Goal: Transaction & Acquisition: Purchase product/service

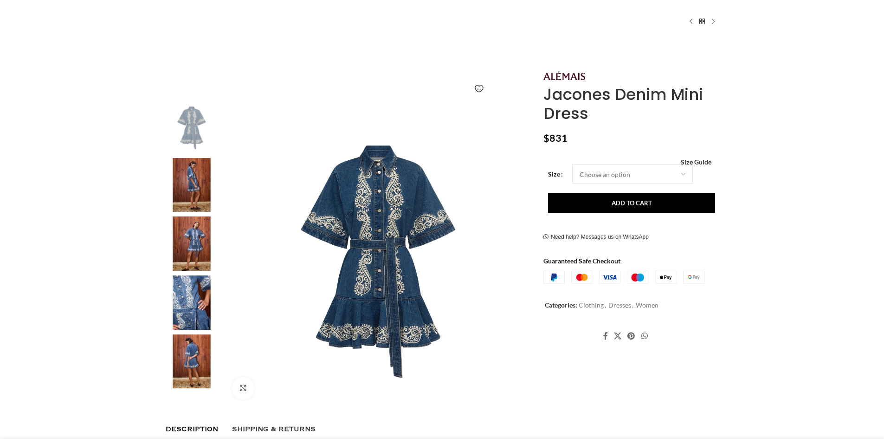
scroll to position [0, 98]
click at [194, 179] on img at bounding box center [191, 185] width 57 height 54
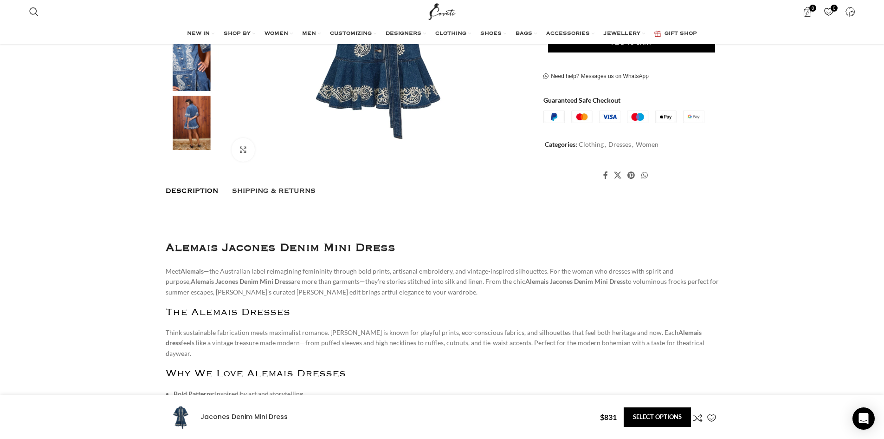
scroll to position [459, 0]
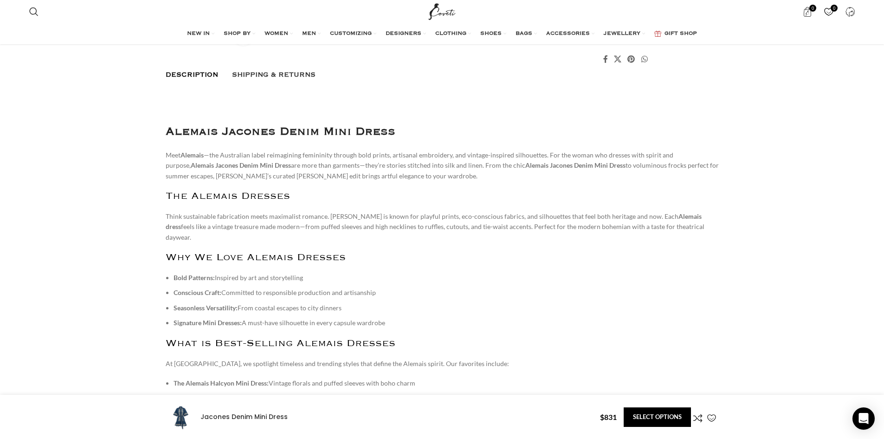
click at [377, 160] on p "Meet [PERSON_NAME] —the Australian label reimagining femininity through bold pr…" at bounding box center [442, 165] width 553 height 31
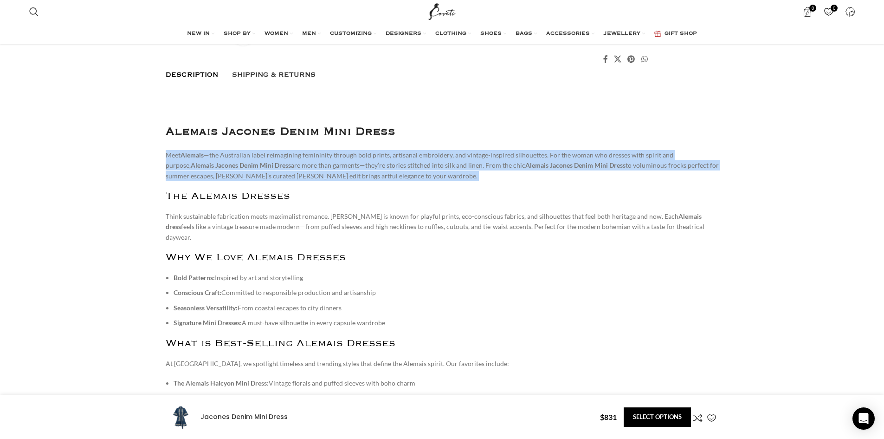
click at [377, 160] on p "Meet [PERSON_NAME] —the Australian label reimagining femininity through bold pr…" at bounding box center [442, 165] width 553 height 31
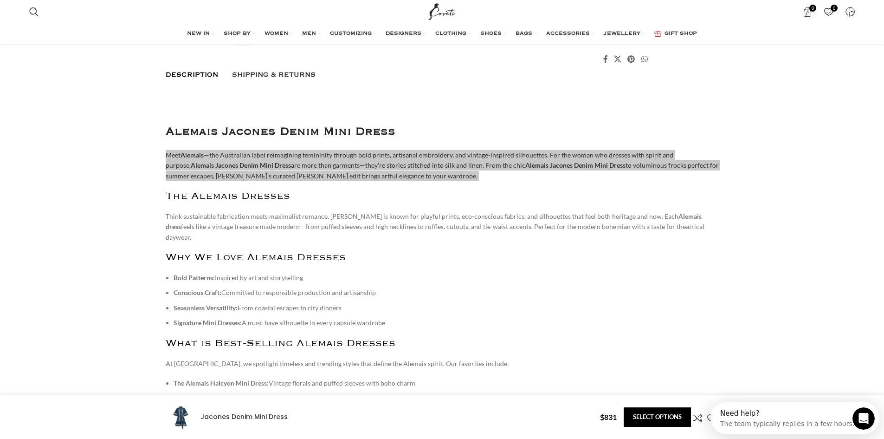
scroll to position [0, 293]
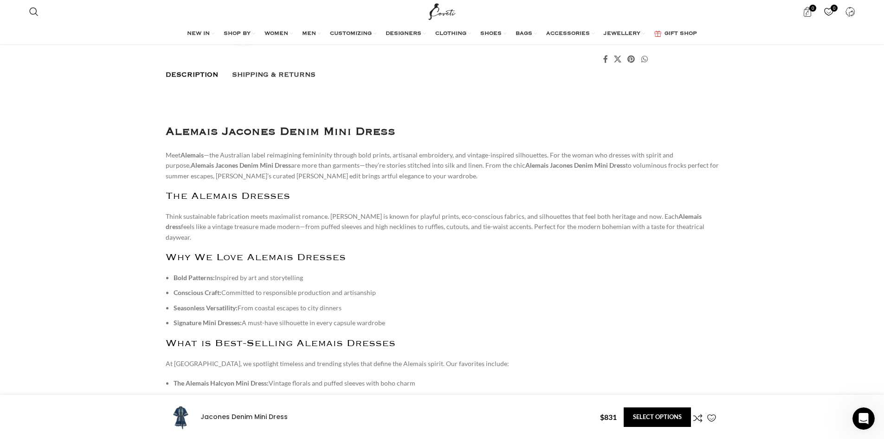
click at [410, 218] on p "Think sustainable fabrication meets maximalist romance. [PERSON_NAME] is known …" at bounding box center [442, 226] width 553 height 31
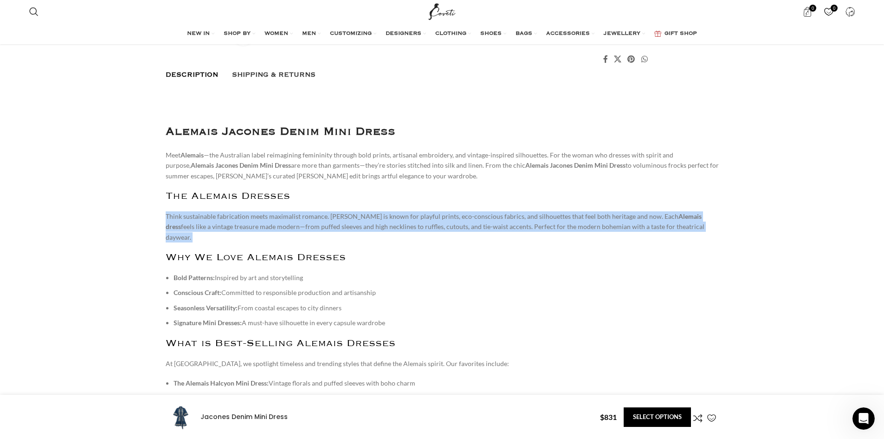
click at [410, 218] on p "Think sustainable fabrication meets maximalist romance. [PERSON_NAME] is known …" at bounding box center [442, 226] width 553 height 31
